Goal: Task Accomplishment & Management: Manage account settings

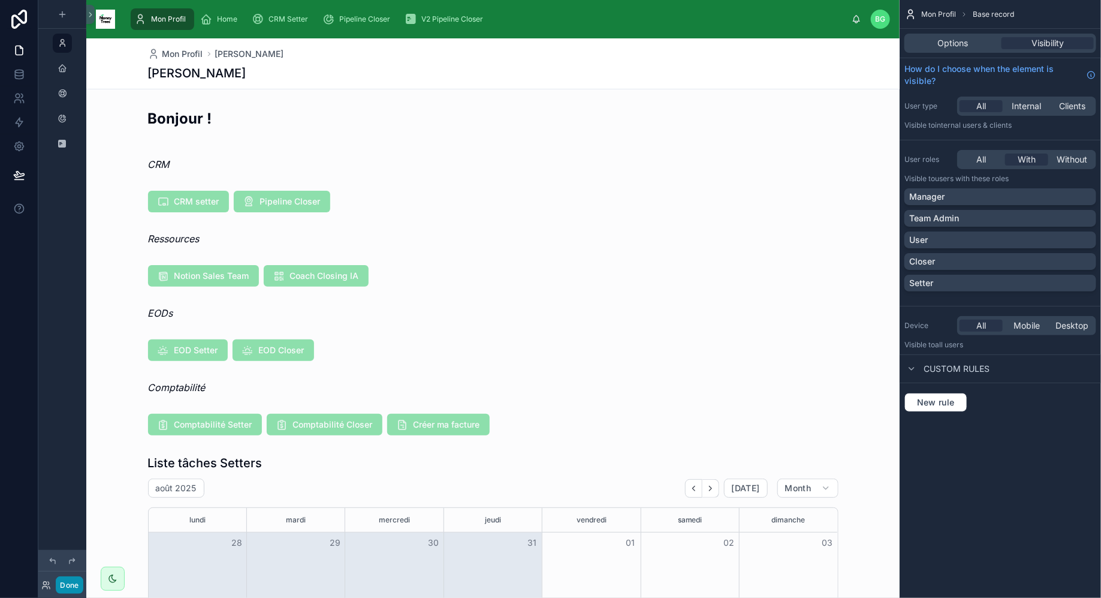
click at [78, 582] on button "Done" at bounding box center [69, 584] width 27 height 17
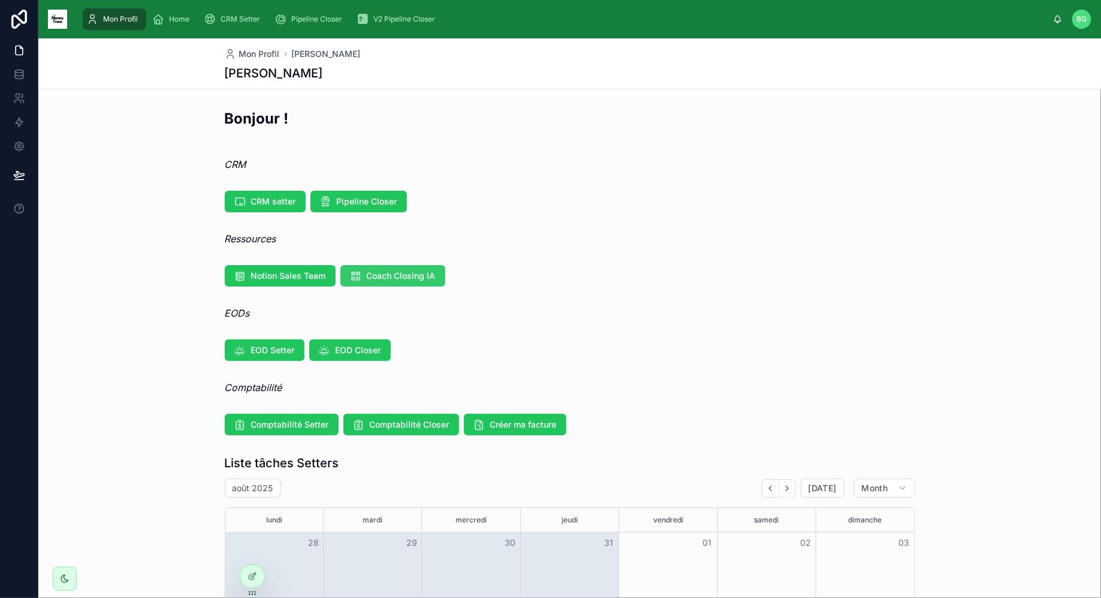
click at [405, 275] on span "Coach Closing IA" at bounding box center [401, 276] width 69 height 12
click at [243, 580] on div at bounding box center [252, 576] width 24 height 23
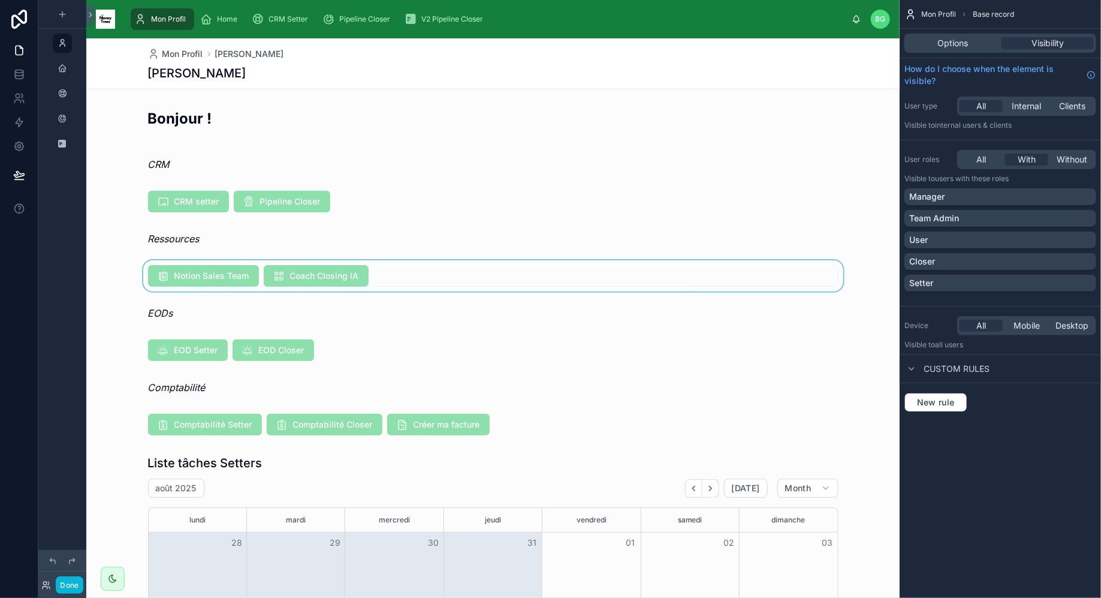
click at [590, 282] on div at bounding box center [492, 275] width 813 height 31
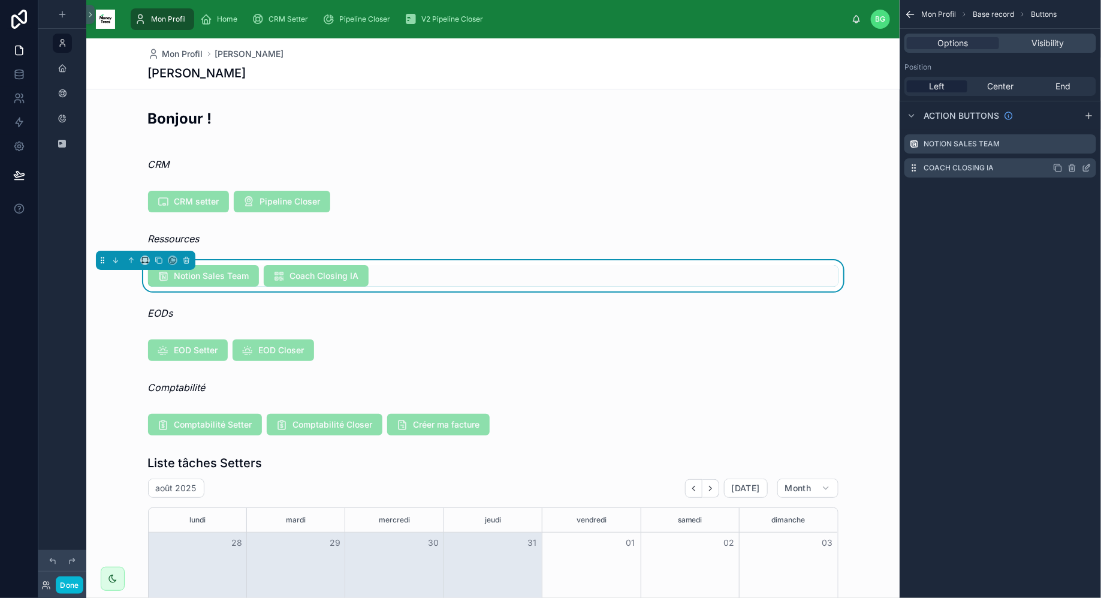
click at [1089, 170] on icon "scrollable content" at bounding box center [1086, 168] width 5 height 5
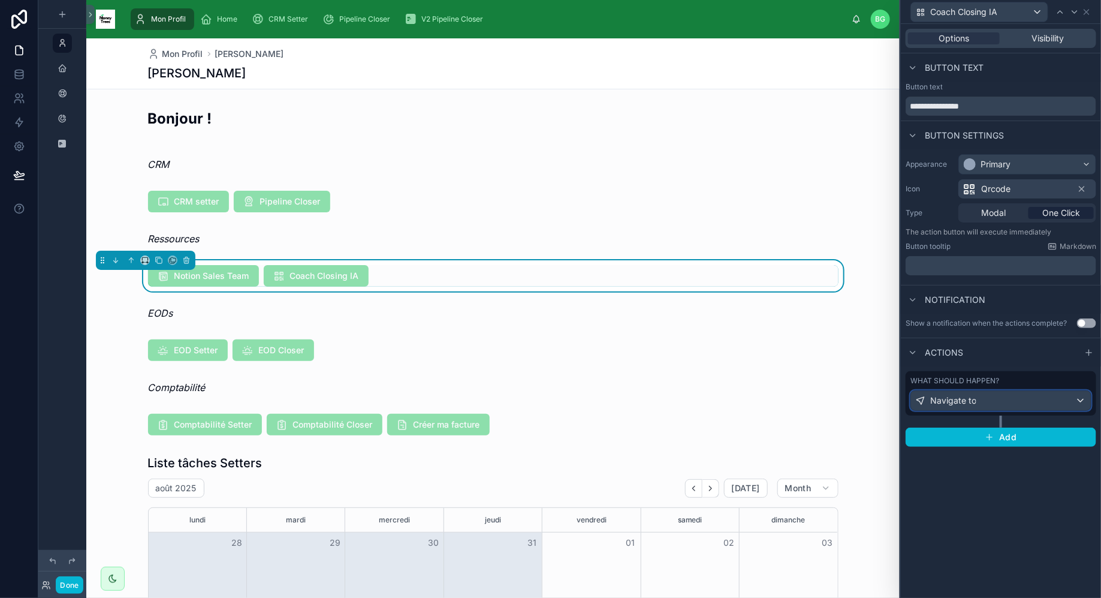
click at [1015, 394] on div "Navigate to" at bounding box center [1001, 400] width 180 height 19
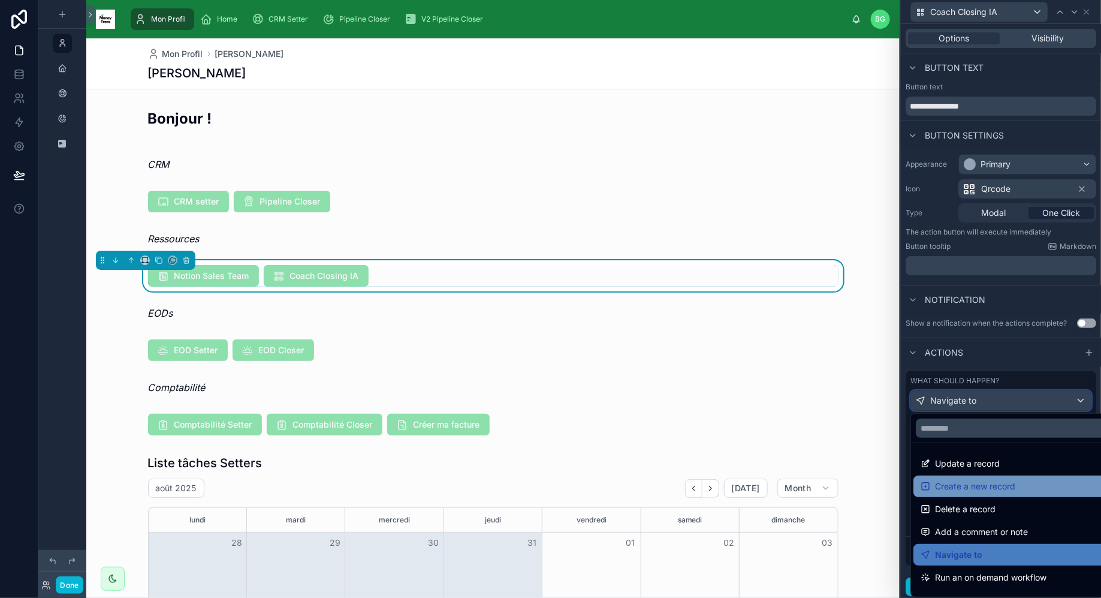
scroll to position [85, 0]
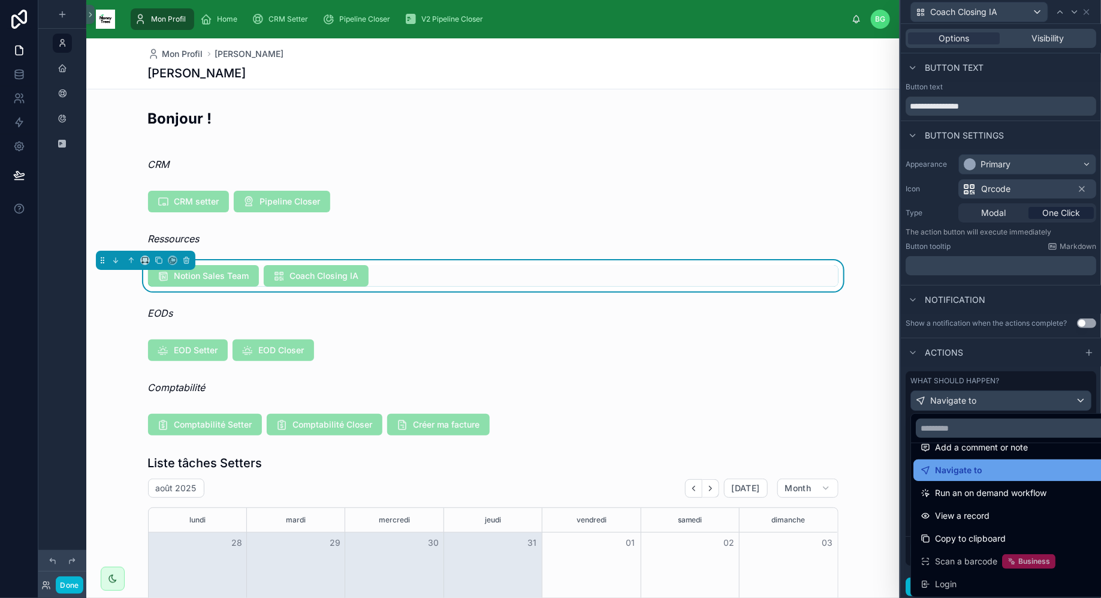
click at [1010, 464] on div "Navigate to" at bounding box center [1015, 470] width 189 height 14
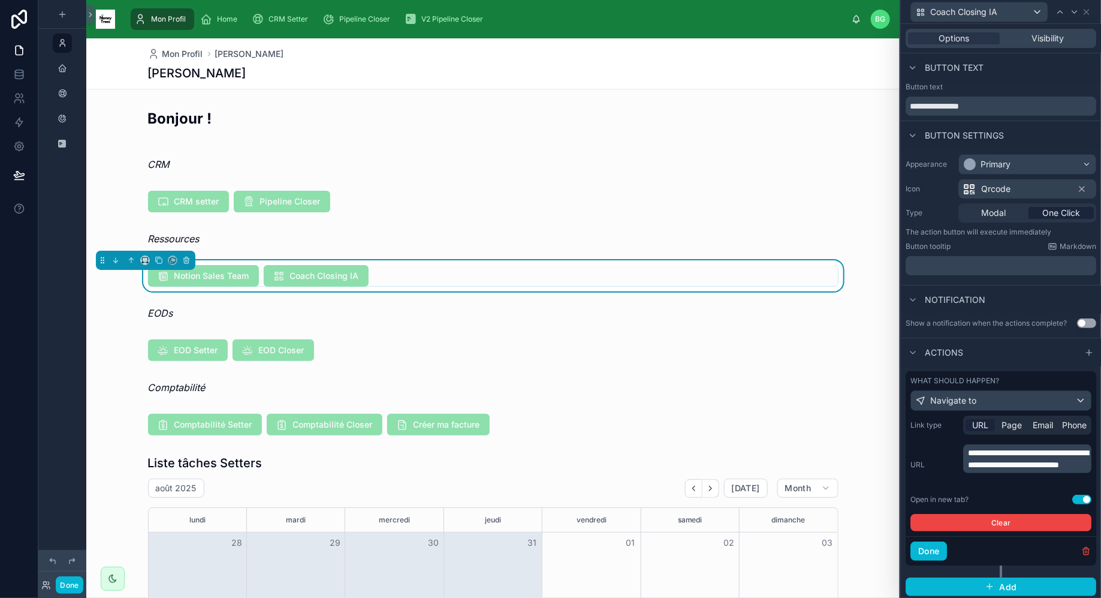
click at [1019, 469] on span "**********" at bounding box center [1028, 458] width 120 height 20
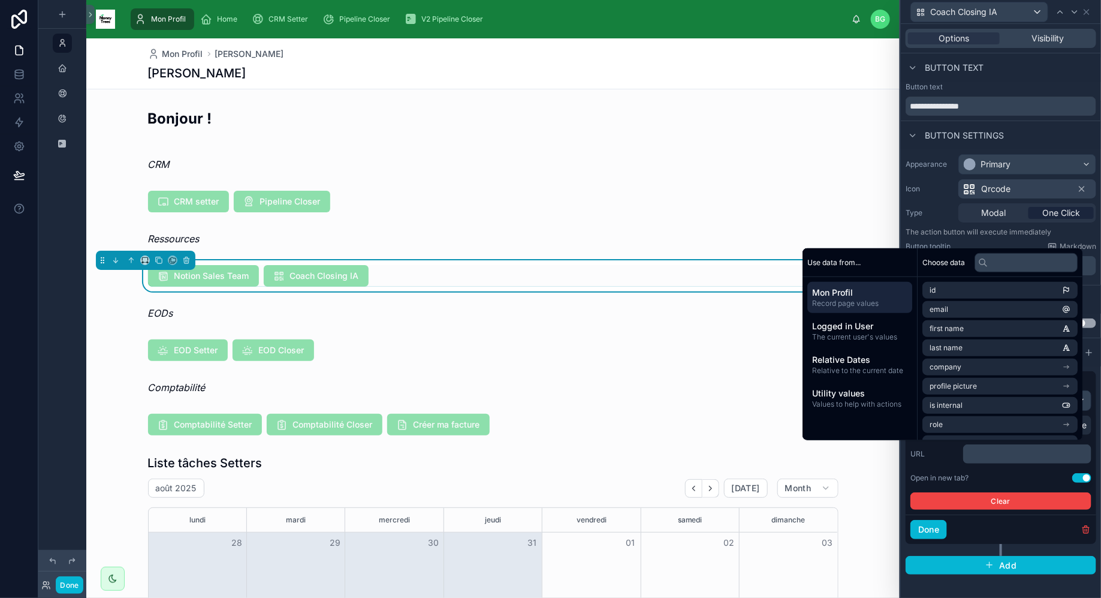
scroll to position [0, 0]
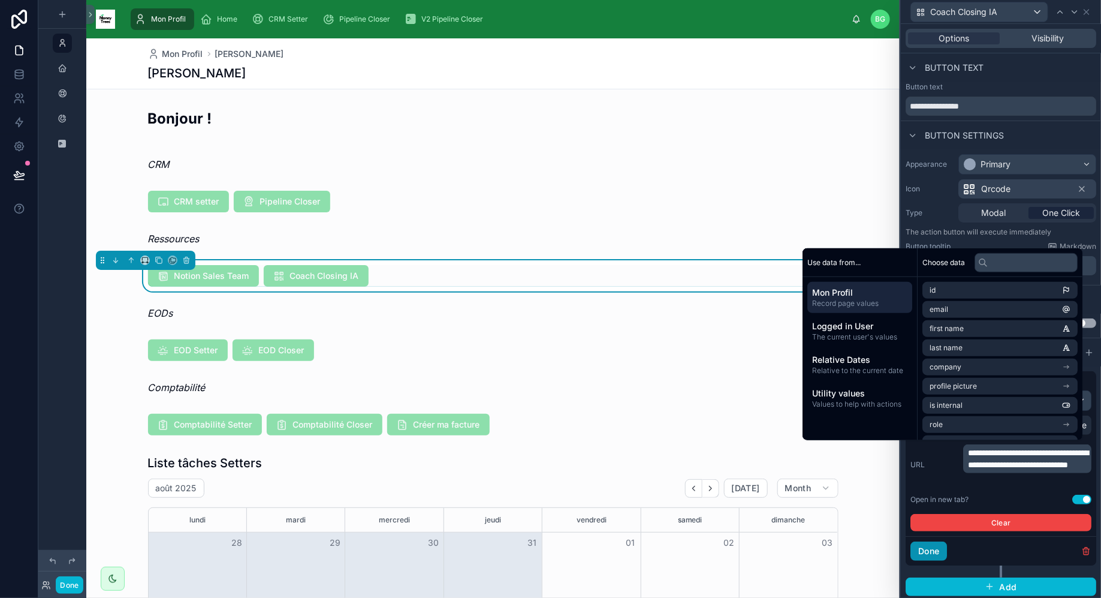
click at [933, 551] on button "Done" at bounding box center [928, 550] width 37 height 19
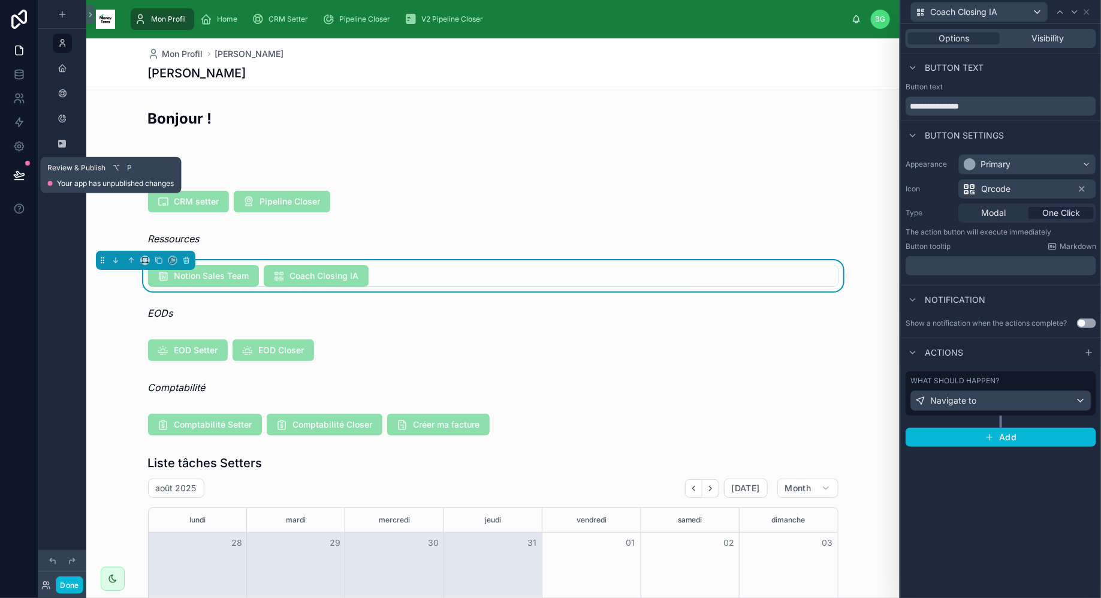
click at [17, 180] on icon at bounding box center [19, 175] width 12 height 12
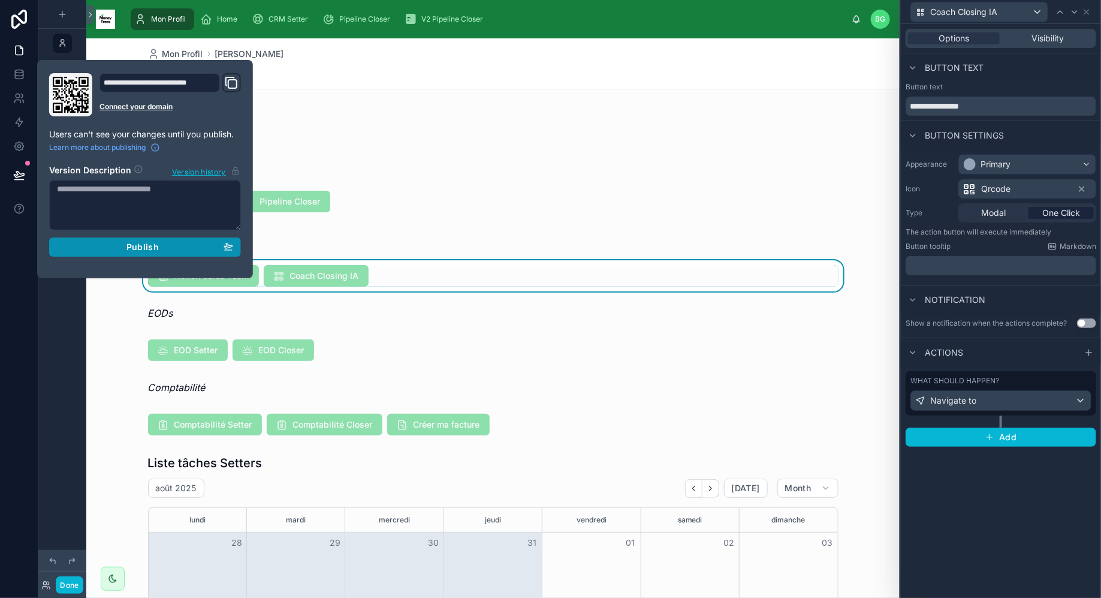
click at [85, 248] on div "Publish" at bounding box center [145, 247] width 176 height 11
